Goal: Navigation & Orientation: Find specific page/section

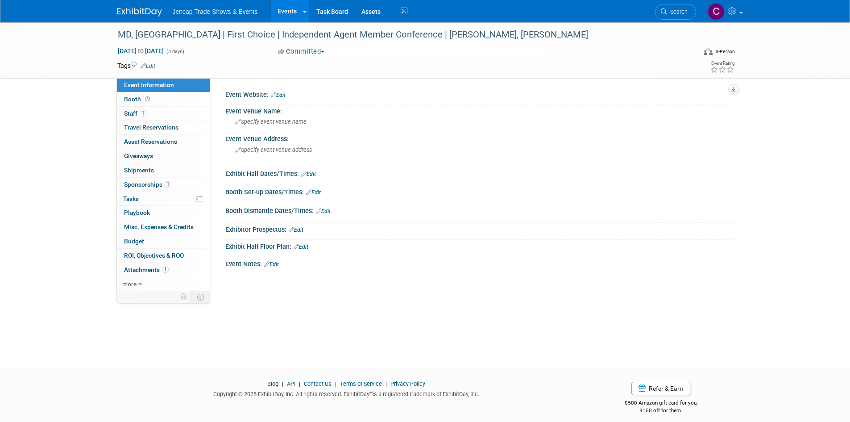
click at [146, 13] on img at bounding box center [139, 12] width 45 height 9
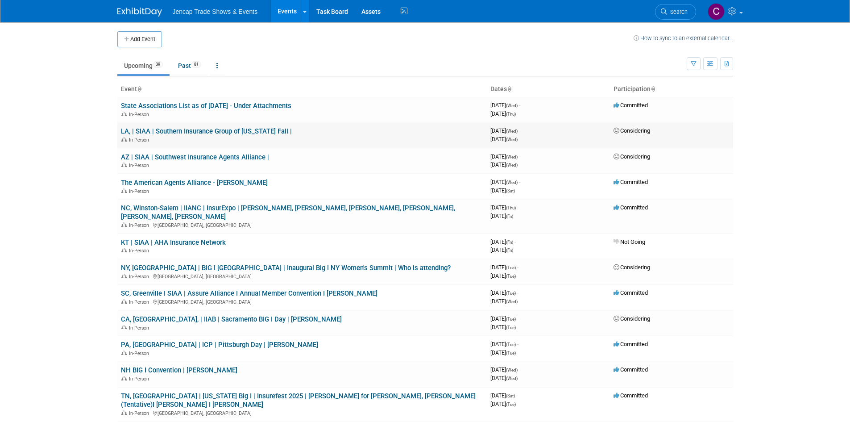
click at [201, 127] on link "LA, | SIAA | Southern Insurance Group of [US_STATE] Fall |" at bounding box center [206, 131] width 171 height 8
click at [719, 170] on td "Considering" at bounding box center [671, 160] width 123 height 25
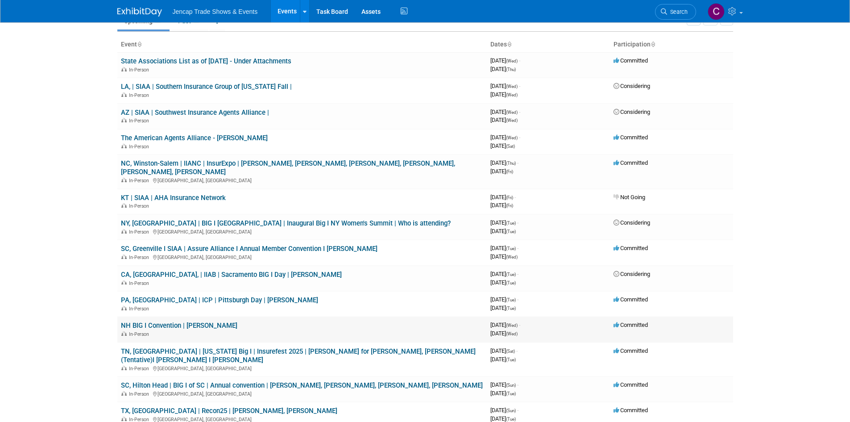
scroll to position [89, 0]
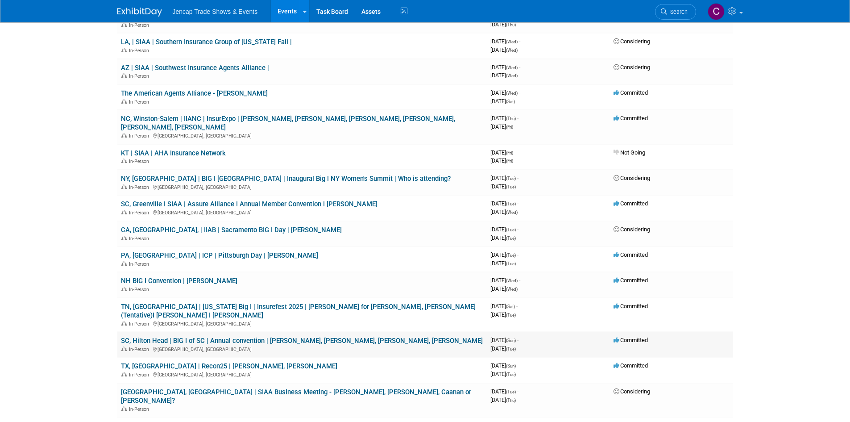
click at [237, 337] on link "SC, Hilton Head | BIG I of SC | Annual convention | [PERSON_NAME], [PERSON_NAME…" at bounding box center [302, 341] width 362 height 8
